Goal: Find specific page/section: Find specific page/section

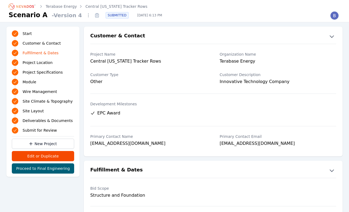
scroll to position [200, 0]
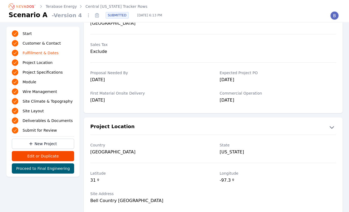
click at [31, 7] on icon "Breadcrumb" at bounding box center [23, 6] width 30 height 9
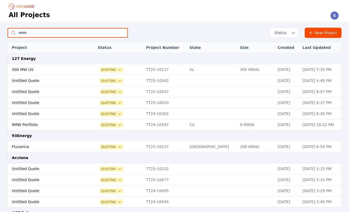
click at [70, 35] on input "text" at bounding box center [68, 33] width 120 height 10
type input "*********"
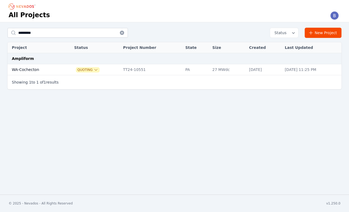
click at [36, 68] on td "WA-Cochecton" at bounding box center [35, 69] width 55 height 11
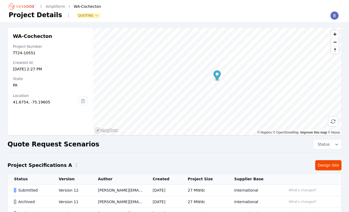
click at [27, 187] on div "Submitted" at bounding box center [31, 189] width 35 height 5
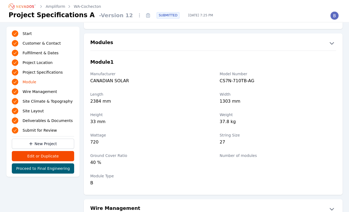
scroll to position [576, 0]
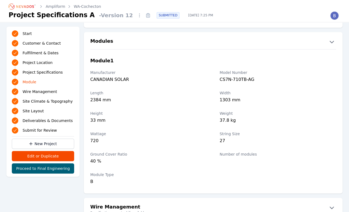
click at [54, 5] on link "Ampliform" at bounding box center [56, 6] width 20 height 5
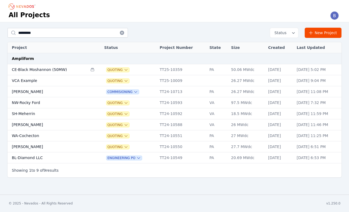
click at [29, 143] on td "[PERSON_NAME]" at bounding box center [48, 146] width 80 height 11
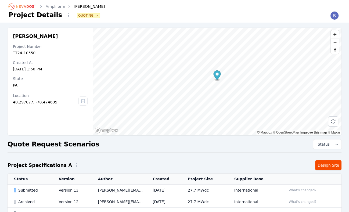
click at [25, 191] on div "Submitted" at bounding box center [31, 189] width 35 height 5
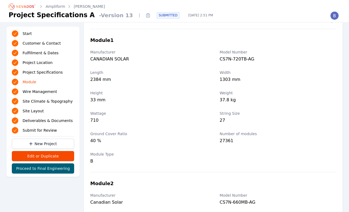
scroll to position [621, 0]
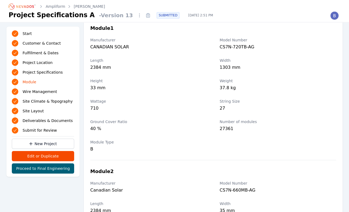
click at [54, 9] on link "Ampliform" at bounding box center [56, 6] width 20 height 5
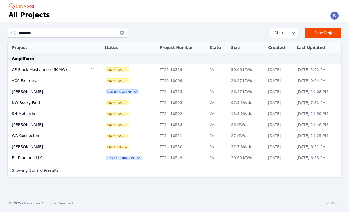
click at [24, 158] on td "BL-Diamond LLC" at bounding box center [48, 157] width 80 height 11
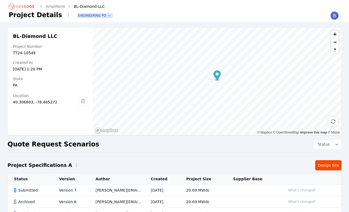
click at [28, 191] on div "Submitted" at bounding box center [32, 189] width 36 height 5
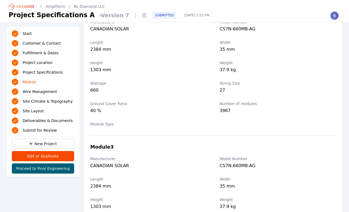
scroll to position [765, 0]
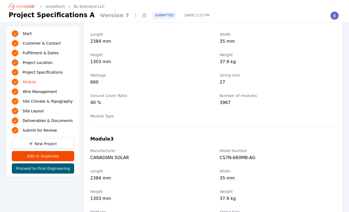
click at [52, 8] on link "Ampliform" at bounding box center [56, 6] width 20 height 5
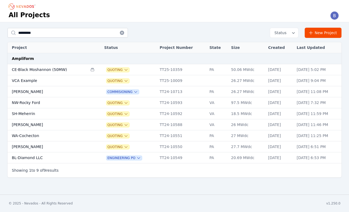
click at [37, 70] on td "CE-Black Moshannon (50MW)" at bounding box center [48, 69] width 80 height 11
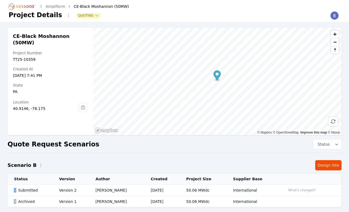
click at [33, 189] on div "Submitted" at bounding box center [32, 189] width 36 height 5
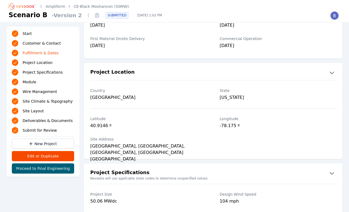
scroll to position [255, 0]
